Goal: Transaction & Acquisition: Purchase product/service

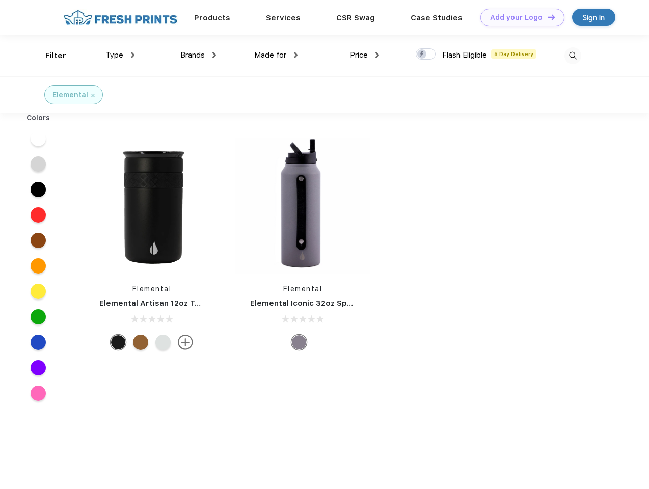
click at [519, 17] on link "Add your Logo Design Tool" at bounding box center [522, 18] width 84 height 18
click at [0, 0] on div "Design Tool" at bounding box center [0, 0] width 0 height 0
click at [547, 17] on link "Add your Logo Design Tool" at bounding box center [522, 18] width 84 height 18
click at [49, 56] on div "Filter" at bounding box center [55, 56] width 21 height 12
click at [120, 55] on span "Type" at bounding box center [114, 54] width 18 height 9
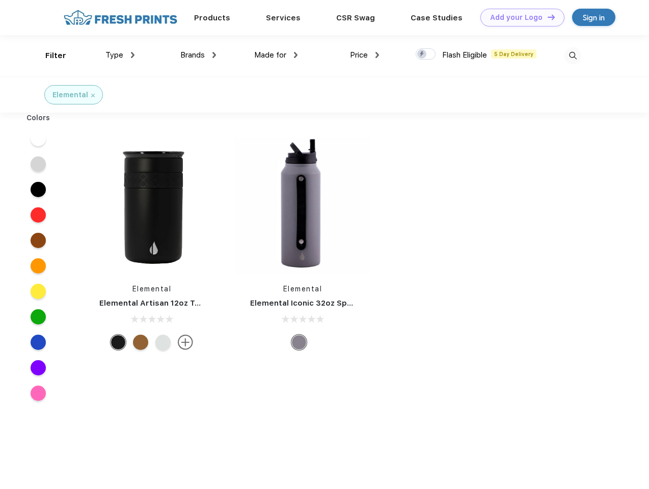
click at [198, 55] on span "Brands" at bounding box center [192, 54] width 24 height 9
click at [276, 55] on span "Made for" at bounding box center [270, 54] width 32 height 9
click at [365, 55] on span "Price" at bounding box center [359, 54] width 18 height 9
click at [426, 55] on div at bounding box center [426, 53] width 20 height 11
click at [422, 55] on input "checkbox" at bounding box center [419, 51] width 7 height 7
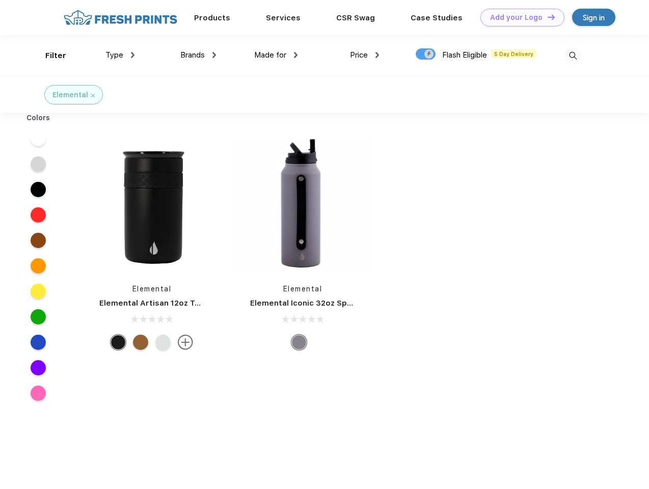
click at [573, 56] on img at bounding box center [572, 55] width 17 height 17
